Goal: Task Accomplishment & Management: Complete application form

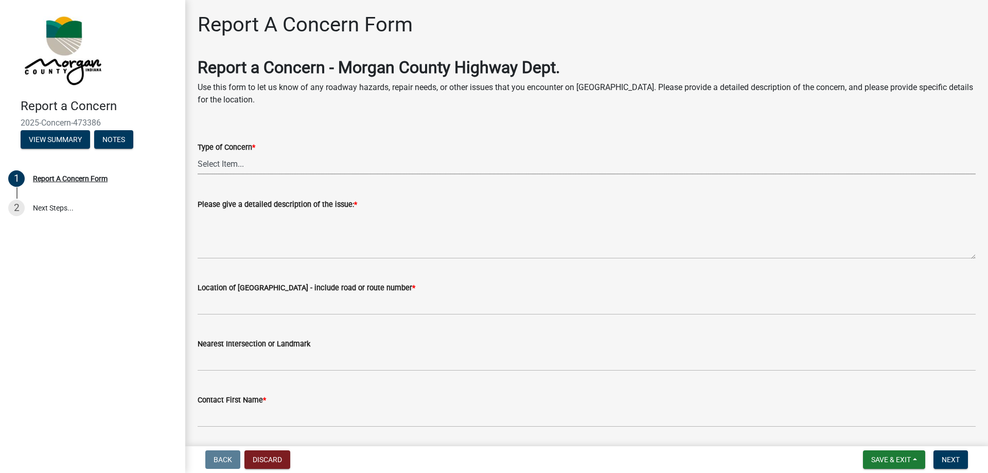
click at [225, 160] on select "Select Item... Pot Hole Patching Ditch Tree Sign Mowing Culvert Other" at bounding box center [587, 163] width 778 height 21
click at [198, 153] on select "Select Item... Pot Hole Patching Ditch Tree Sign Mowing Culvert Other" at bounding box center [587, 163] width 778 height 21
select select "05549d27-706b-4fc5-87d5-786b3b3055f9"
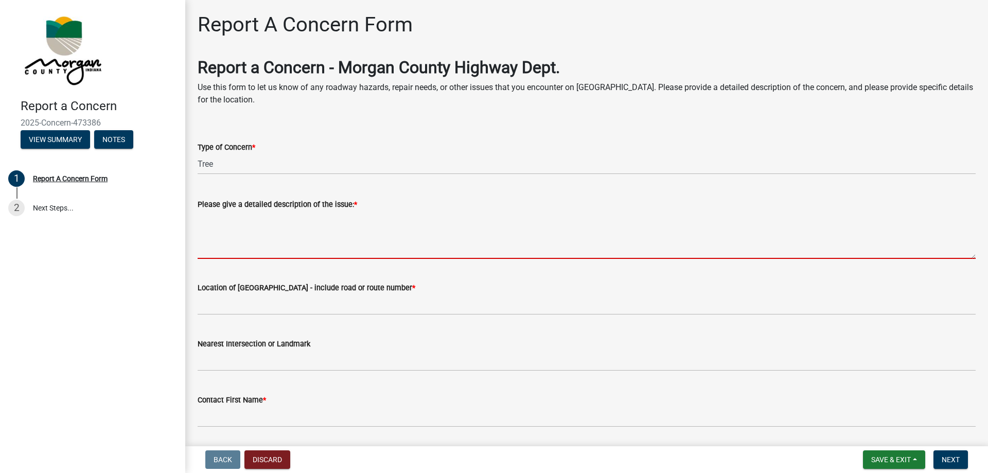
click at [214, 243] on textarea "Please give a detailed description of the issue: *" at bounding box center [587, 234] width 778 height 48
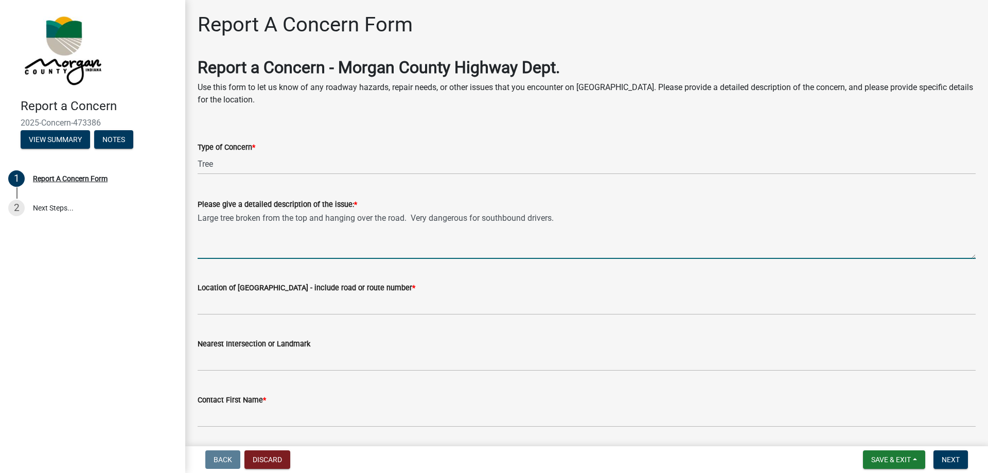
type textarea "Large tree broken from the top and hanging over the road. Very dangerous for so…"
click at [205, 287] on label "Location of [GEOGRAPHIC_DATA] - include road or route number *" at bounding box center [307, 288] width 218 height 7
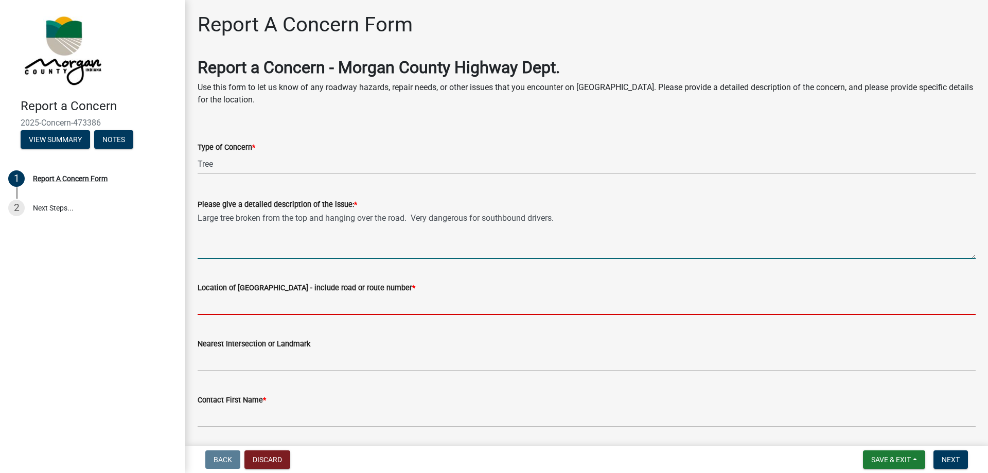
click at [205, 294] on input "Location of [GEOGRAPHIC_DATA] - include road or route number *" at bounding box center [587, 304] width 778 height 21
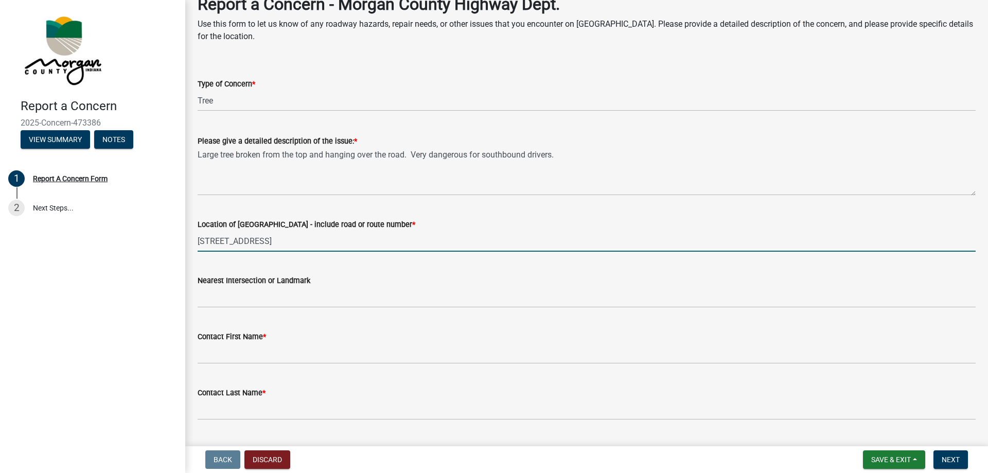
scroll to position [103, 0]
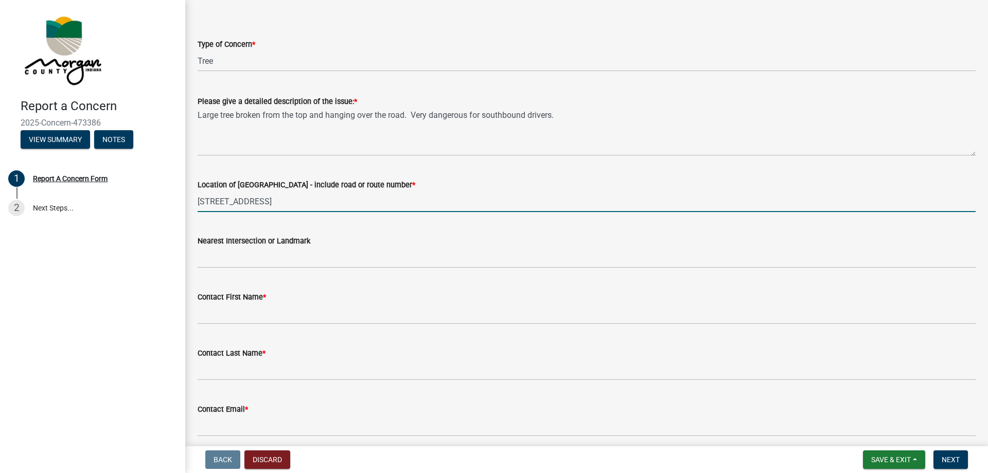
type input "[STREET_ADDRESS]"
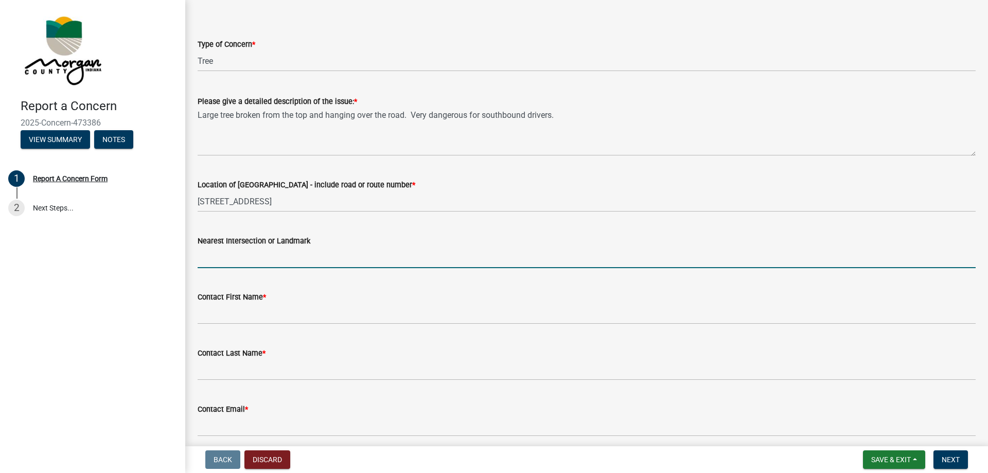
click at [204, 259] on input "Nearest Intersection or Landmark" at bounding box center [587, 257] width 778 height 21
type input "B"
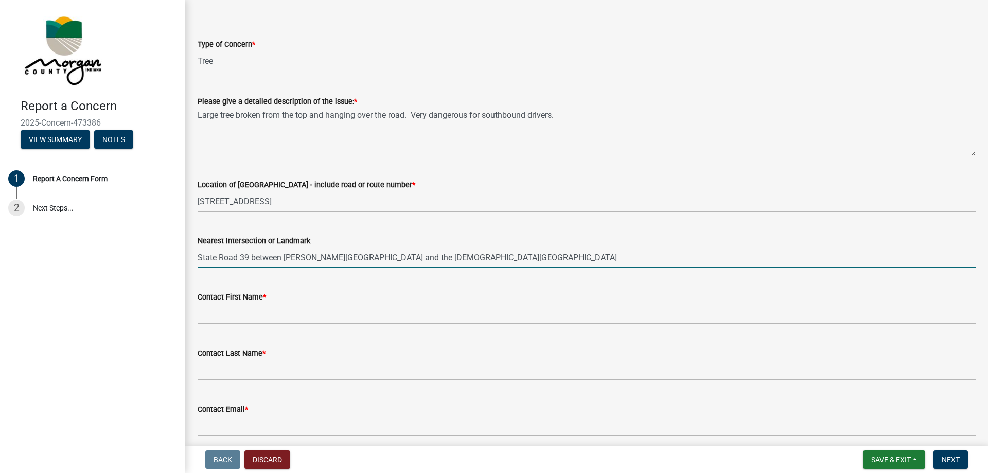
type input "State Road 39 between [PERSON_NAME][GEOGRAPHIC_DATA] and the [DEMOGRAPHIC_DATA]…"
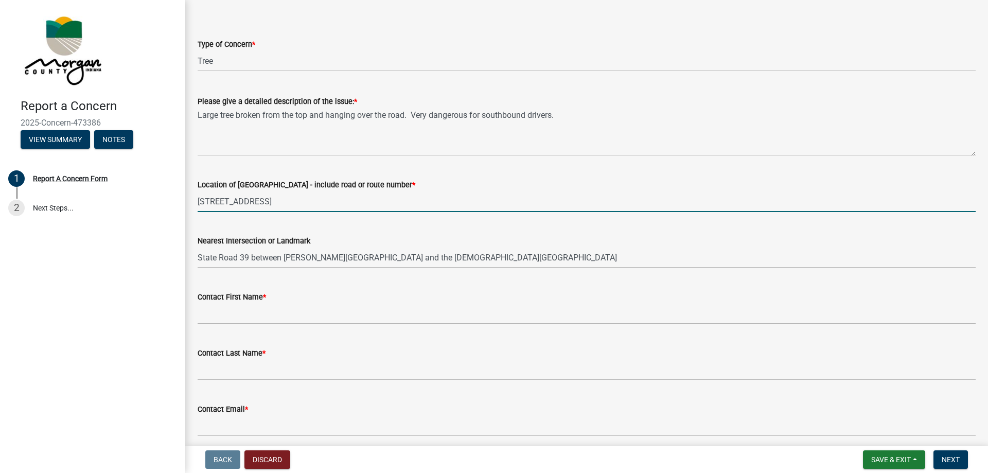
click at [215, 203] on input "[STREET_ADDRESS]" at bounding box center [587, 201] width 778 height 21
click at [305, 201] on input "[STREET_ADDRESS]" at bounding box center [587, 201] width 778 height 21
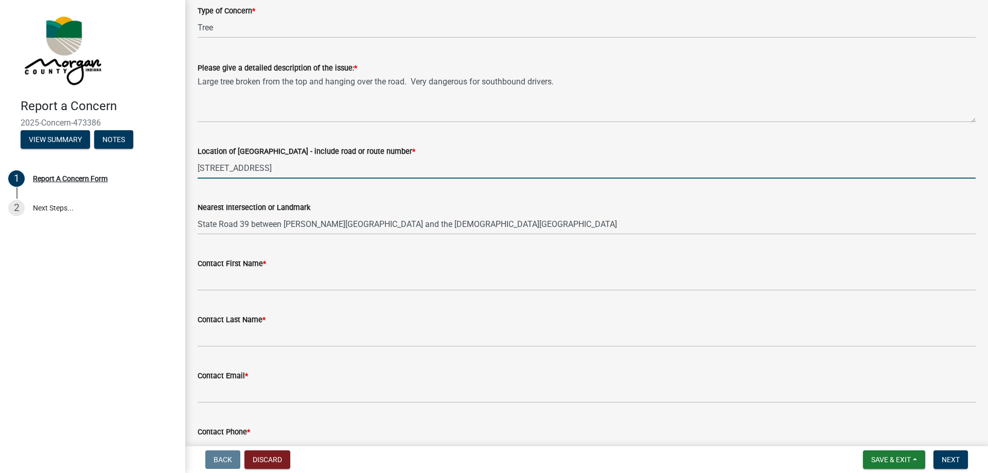
scroll to position [154, 0]
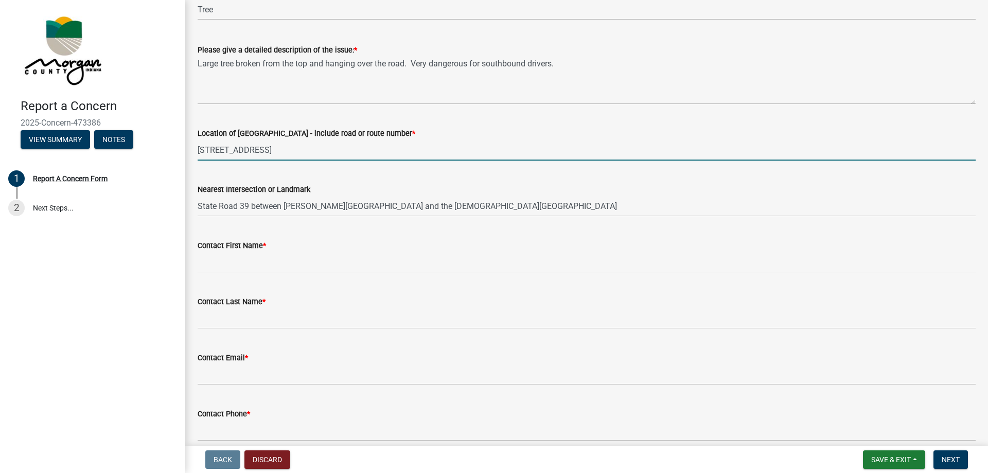
type input "[STREET_ADDRESS]"
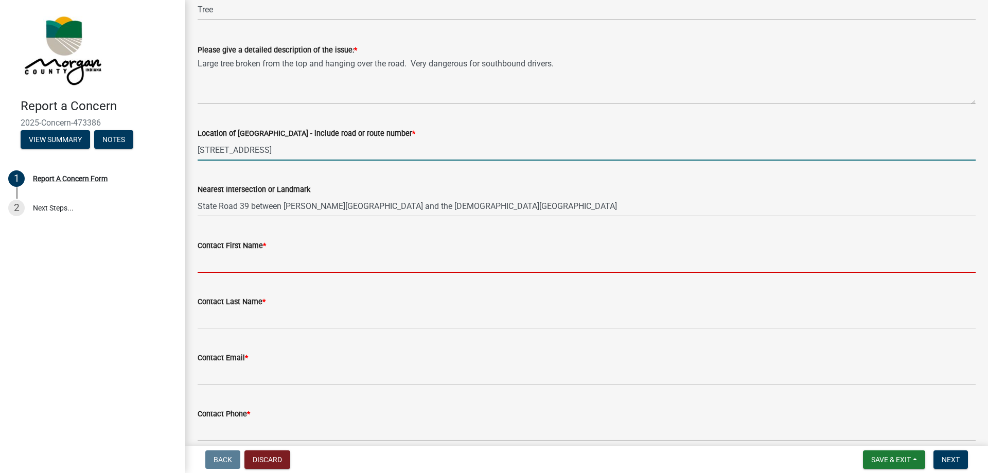
click at [205, 260] on input "Contact First Name *" at bounding box center [587, 262] width 778 height 21
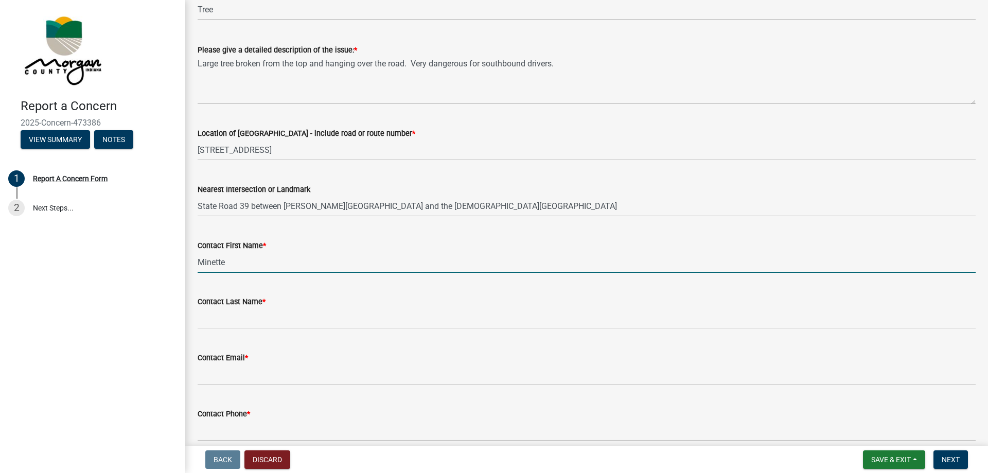
type input "Minette"
click at [210, 306] on div "Contact Last Name *" at bounding box center [587, 301] width 778 height 12
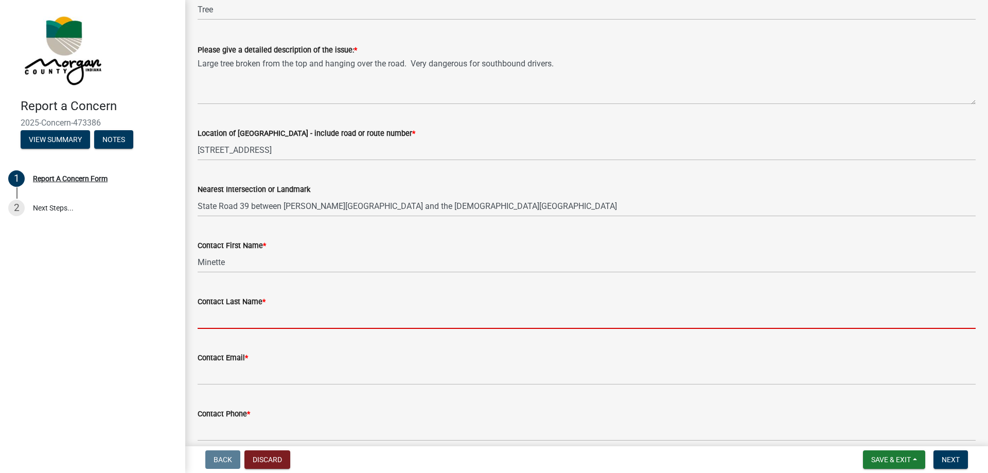
click at [210, 309] on input "Contact Last Name *" at bounding box center [587, 318] width 778 height 21
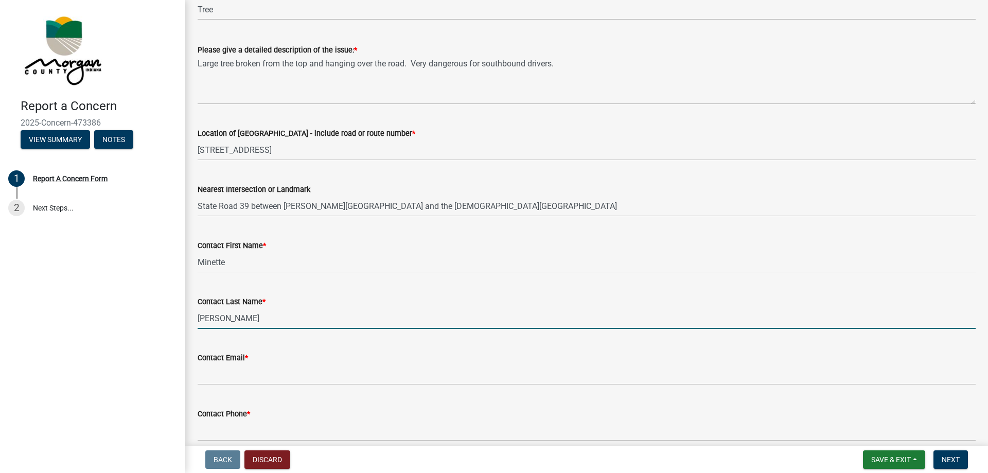
type input "[PERSON_NAME]"
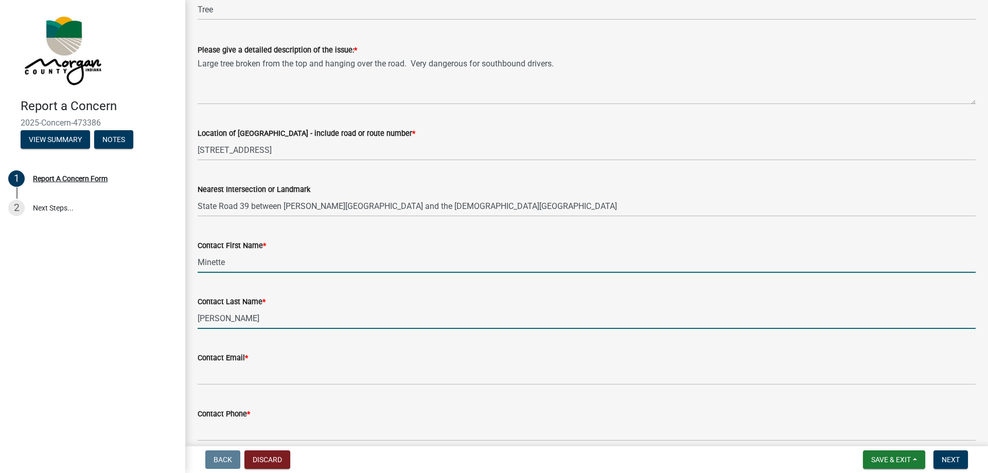
click at [238, 264] on input "Minette" at bounding box center [587, 262] width 778 height 21
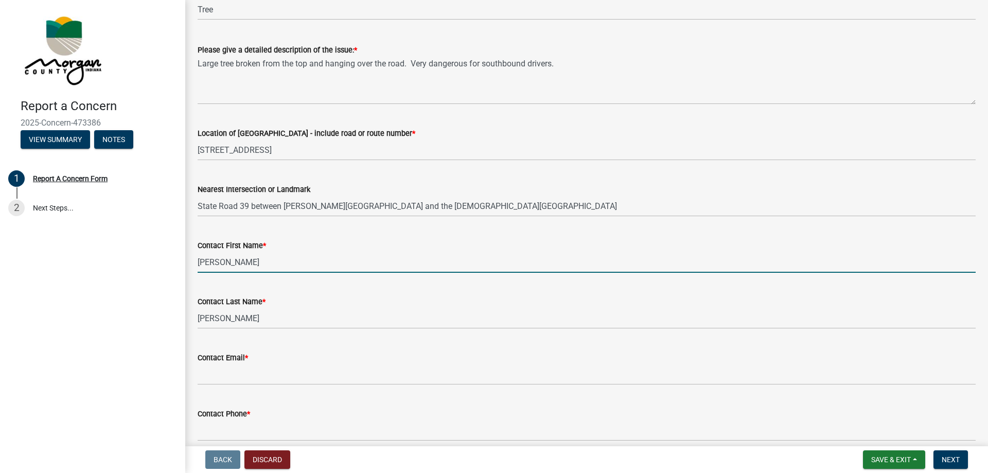
type input "[PERSON_NAME]"
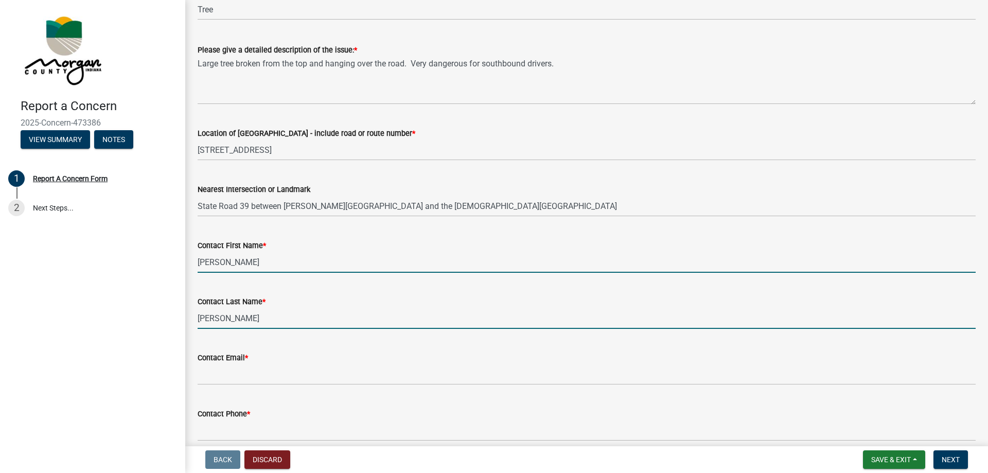
click at [227, 321] on input "[PERSON_NAME]" at bounding box center [587, 318] width 778 height 21
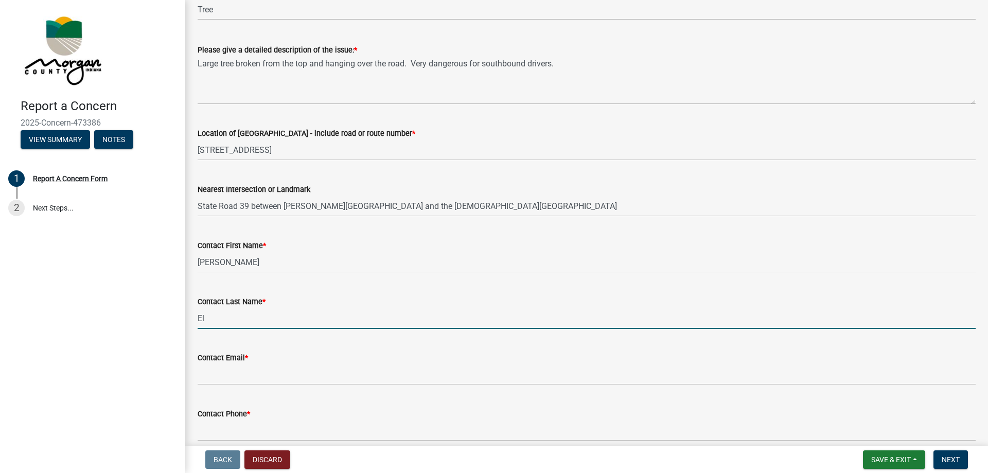
type input "E"
type input "[PERSON_NAME] School District Transportation Director"
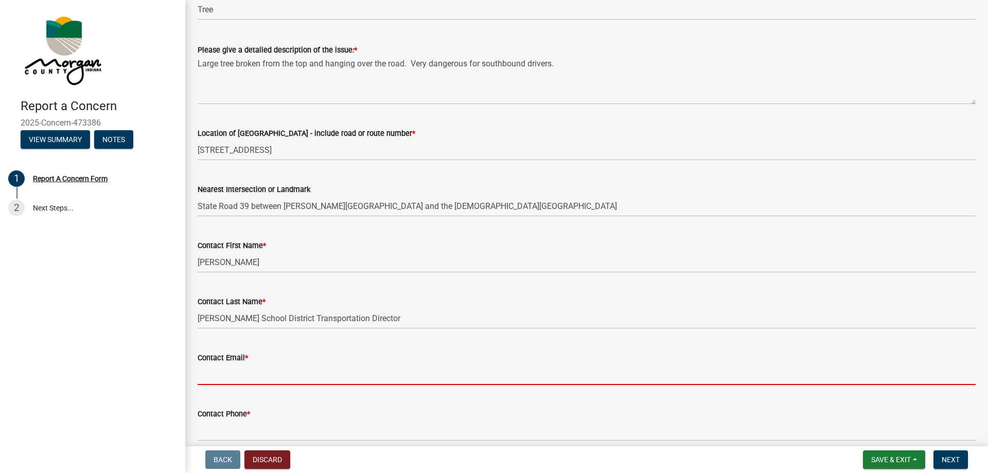
click at [204, 375] on input "Contact Email *" at bounding box center [587, 374] width 778 height 21
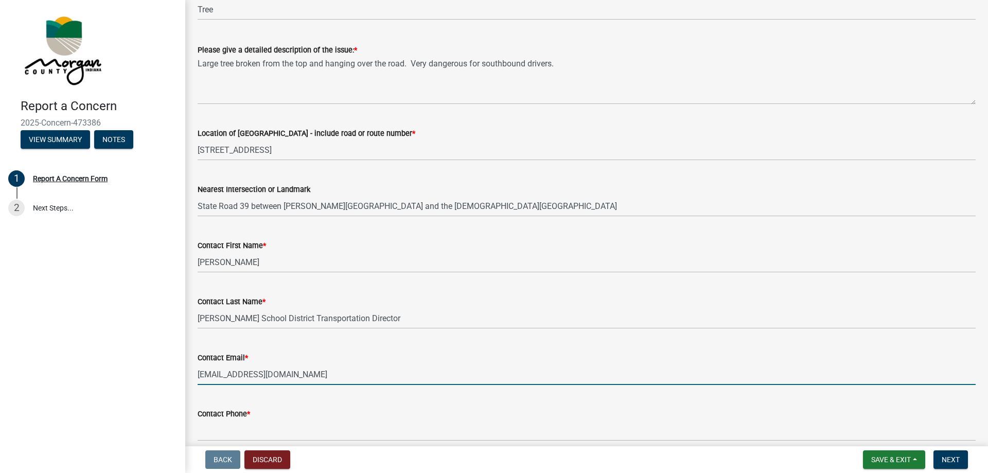
type input "[EMAIL_ADDRESS][DOMAIN_NAME]"
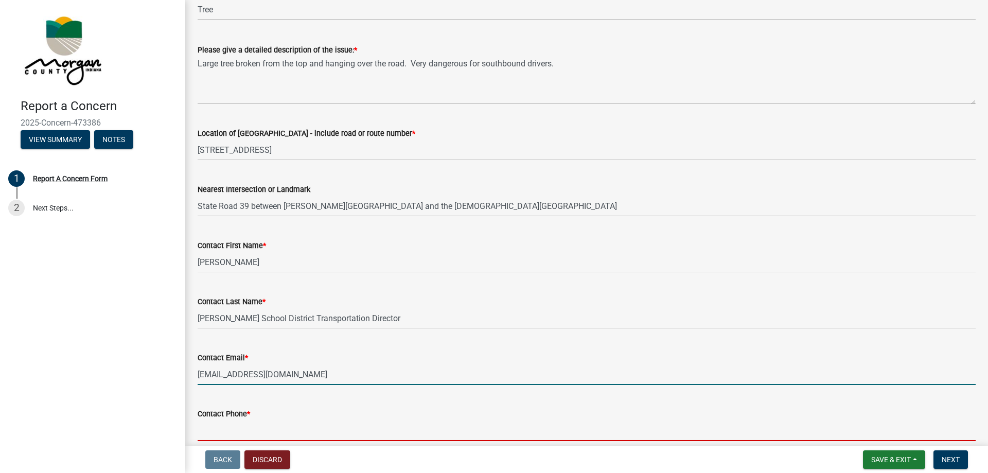
click at [227, 427] on input "Contact Phone *" at bounding box center [587, 430] width 778 height 21
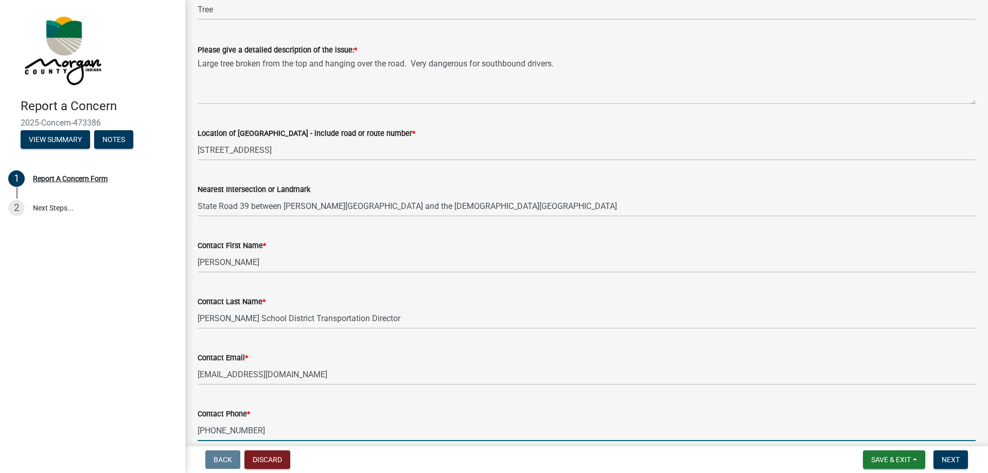
click at [249, 430] on input "[PHONE_NUMBER]" at bounding box center [587, 430] width 778 height 21
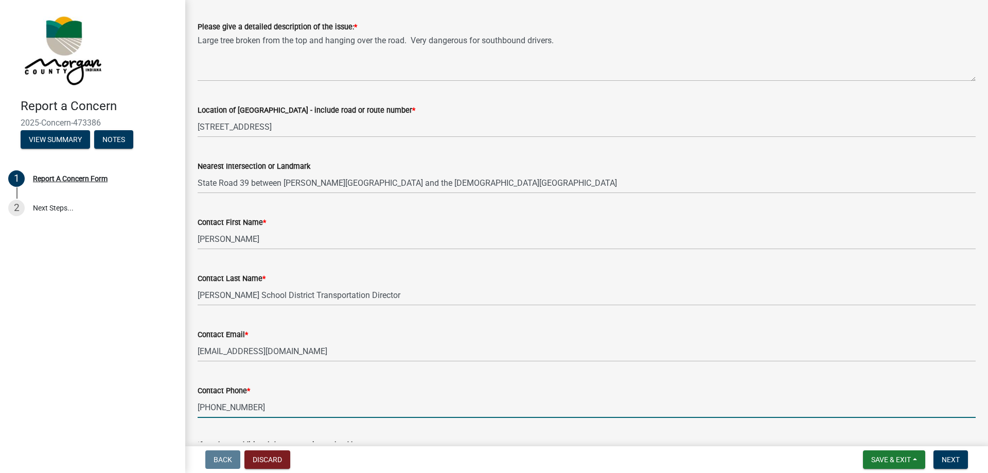
scroll to position [41, 0]
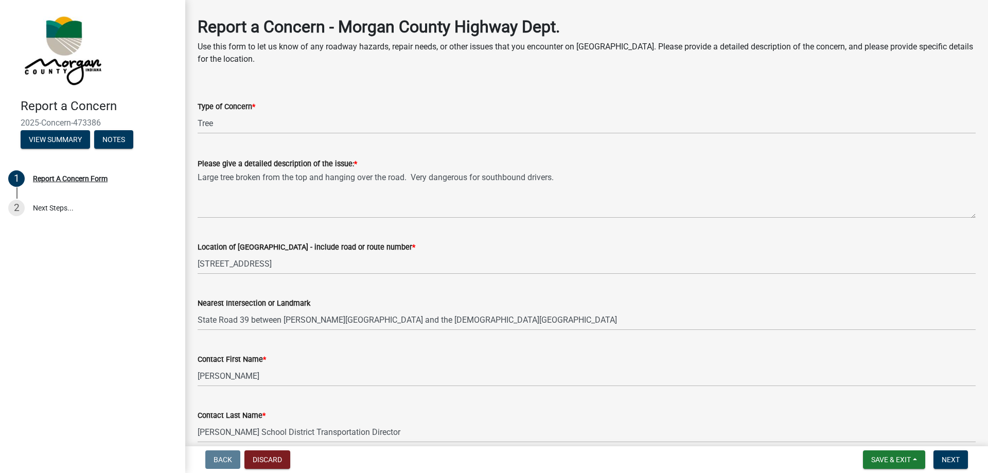
type input "[PHONE_NUMBER]"
click at [219, 125] on select "Select Item... Pot Hole Patching Ditch Tree Sign Mowing Culvert Other" at bounding box center [587, 123] width 778 height 21
click at [203, 123] on select "Select Item... Pot Hole Patching Ditch Tree Sign Mowing Culvert Other" at bounding box center [587, 123] width 778 height 21
click at [208, 127] on select "Select Item... Pot Hole Patching Ditch Tree Sign Mowing Culvert Other" at bounding box center [587, 123] width 778 height 21
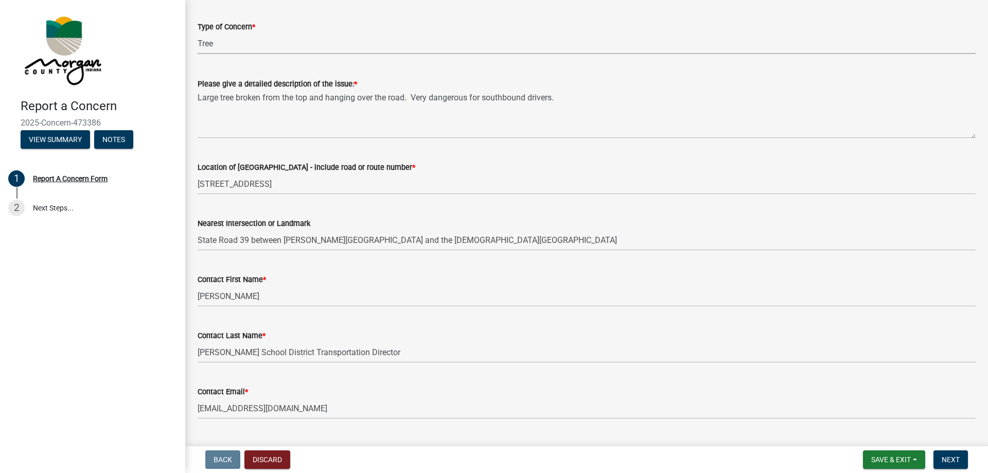
scroll to position [298, 0]
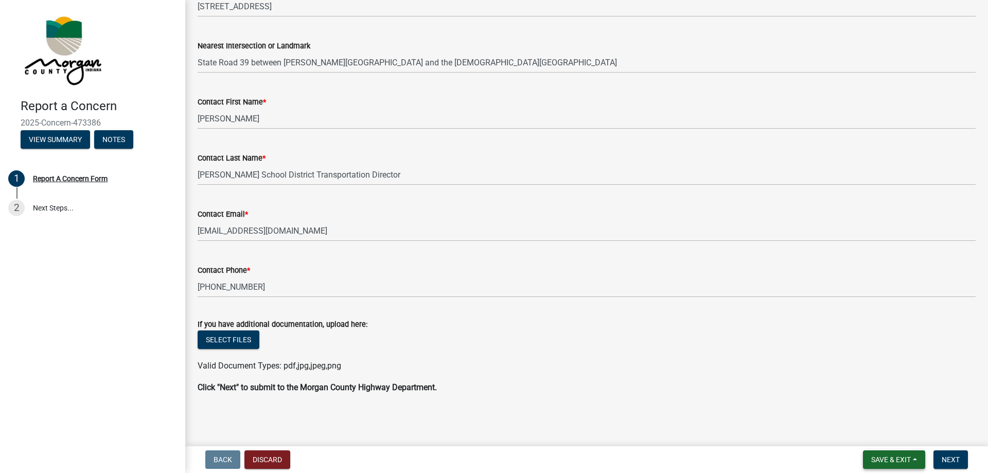
click at [878, 461] on span "Save & Exit" at bounding box center [891, 459] width 40 height 8
click at [753, 397] on wm-data-entity-input "Click "Next" to submit to the Morgan County Highway Department." at bounding box center [587, 391] width 778 height 21
click at [950, 458] on span "Next" at bounding box center [951, 459] width 18 height 8
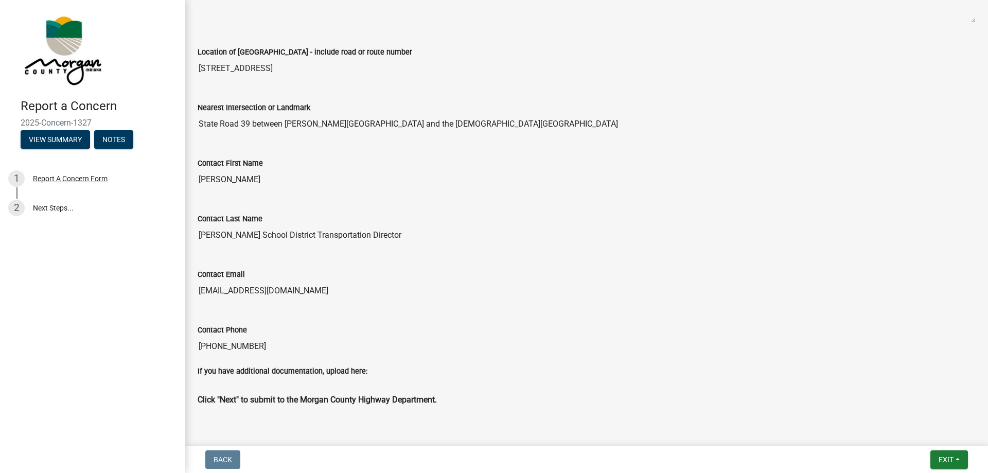
scroll to position [333, 0]
